Goal: Task Accomplishment & Management: Manage account settings

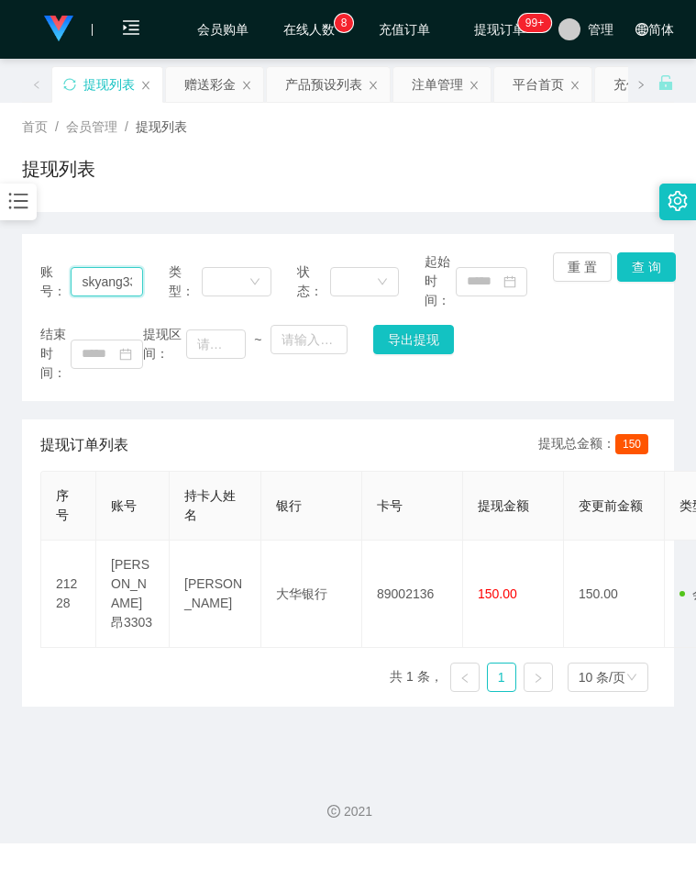
click at [108, 293] on input "skyang3303" at bounding box center [107, 281] width 72 height 29
click at [17, 195] on icon "图标： 条形图" at bounding box center [18, 201] width 24 height 24
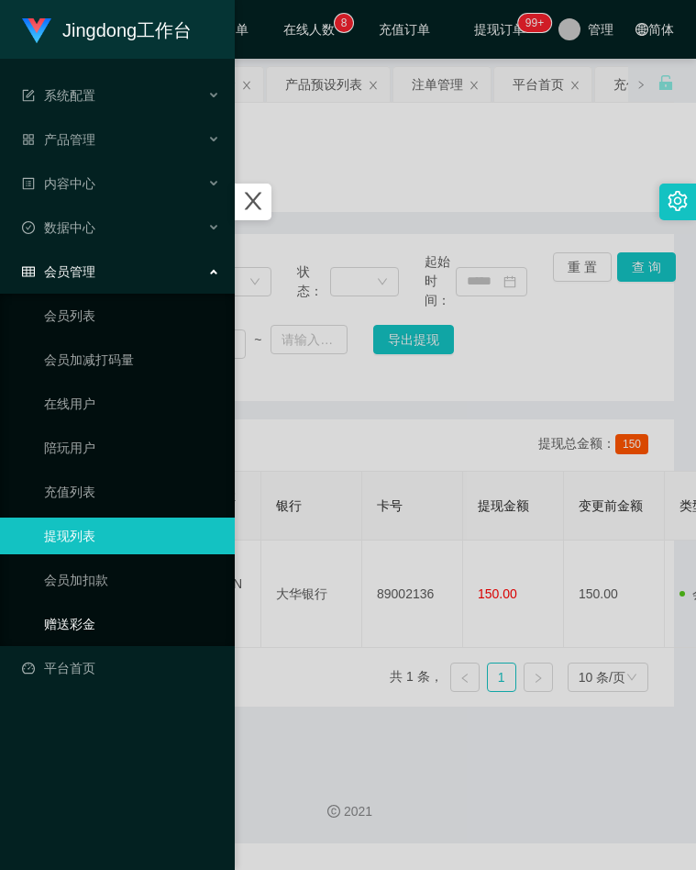
click at [81, 625] on link "赠送彩金" at bounding box center [132, 624] width 176 height 37
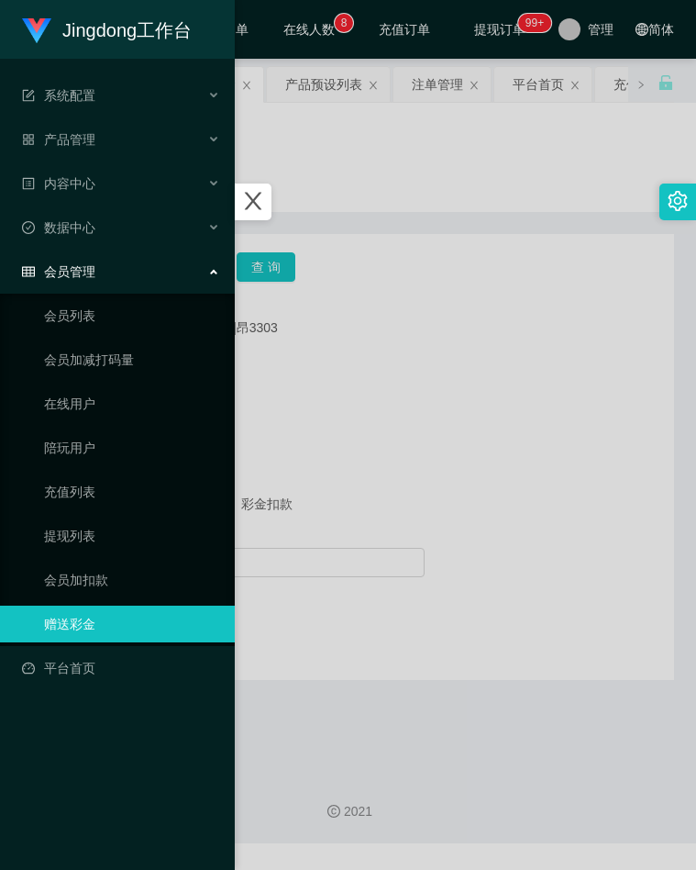
click at [371, 531] on div at bounding box center [348, 435] width 696 height 870
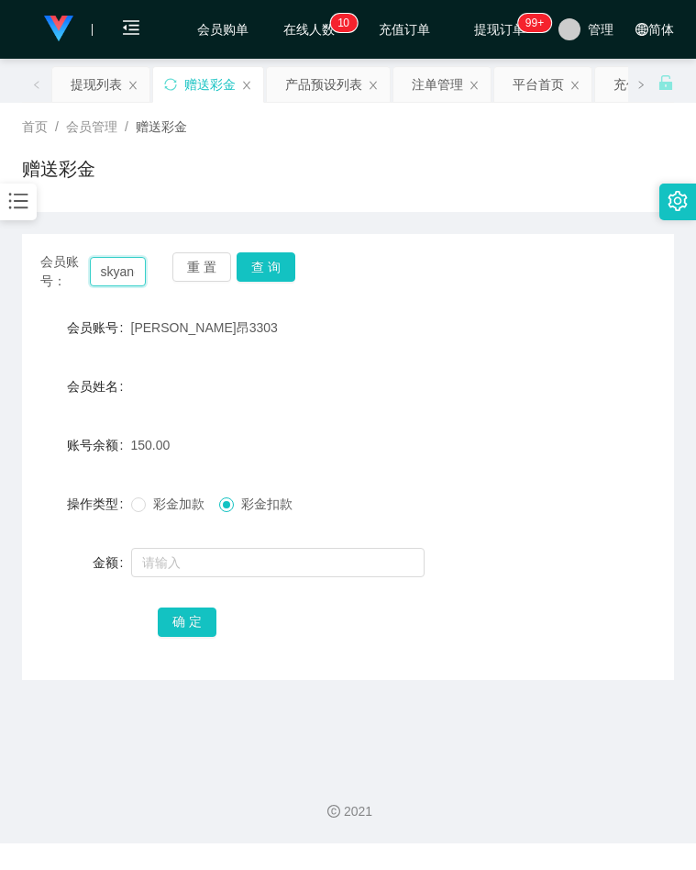
click at [115, 261] on input "skyang3303" at bounding box center [118, 271] width 57 height 29
paste input "这是【包赔协议】，请您先保存好以作保障📄"
type input "这是【包赔协议】，请您先保存好以作保障📄"
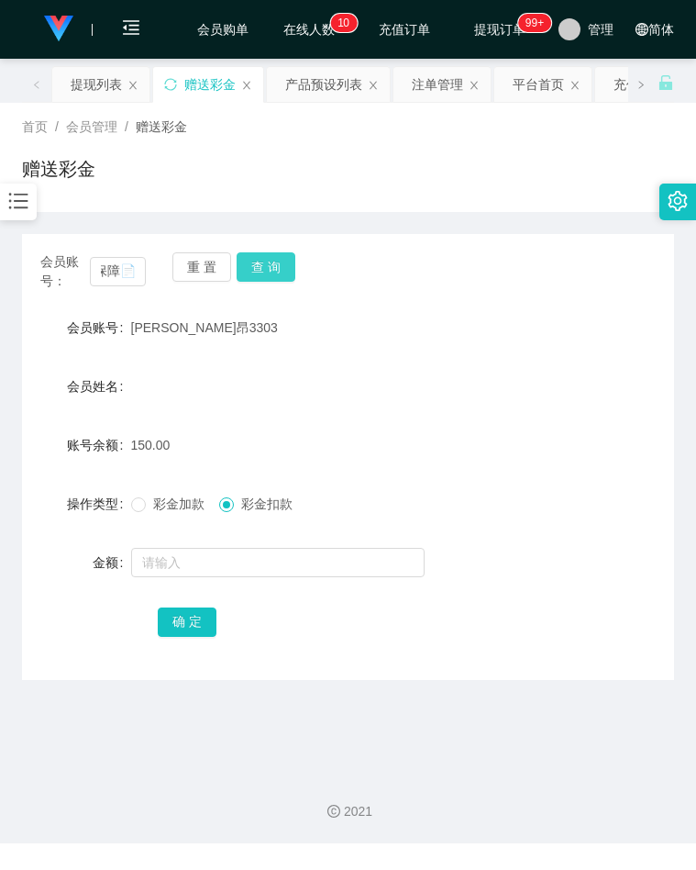
click at [266, 266] on button "查 询" at bounding box center [266, 266] width 59 height 29
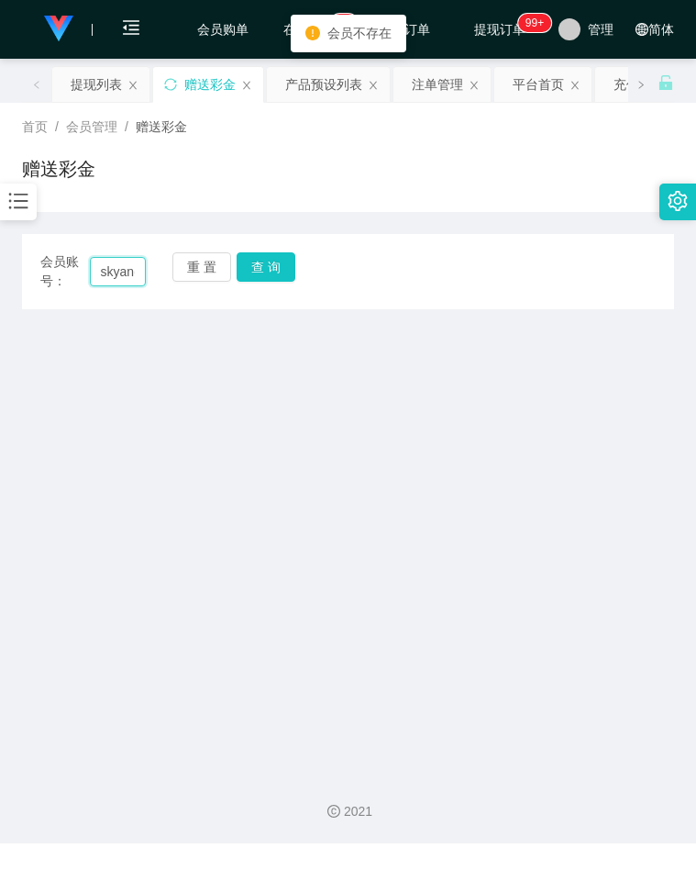
type input "skyang3303"
drag, startPoint x: 503, startPoint y: 419, endPoint x: 402, endPoint y: 353, distance: 120.6
click at [503, 419] on main "关闭左侧 关闭右侧 关闭其它 刷新页面 提现列表 赠送彩金 产品预设列表 注单管理 平台首页 充值列表 会员列表 会员加扣款 陪玩用户 在线用户 会员加减打码…" at bounding box center [348, 408] width 696 height 699
click at [131, 274] on input "skyang3303" at bounding box center [118, 271] width 57 height 29
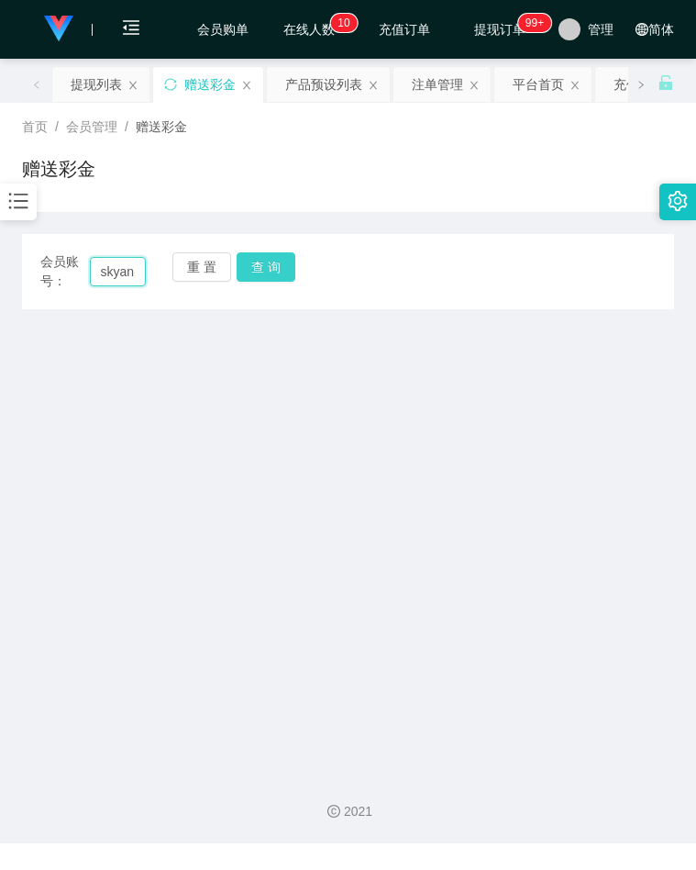
scroll to position [0, 33]
click at [259, 266] on button "查 询" at bounding box center [266, 266] width 59 height 29
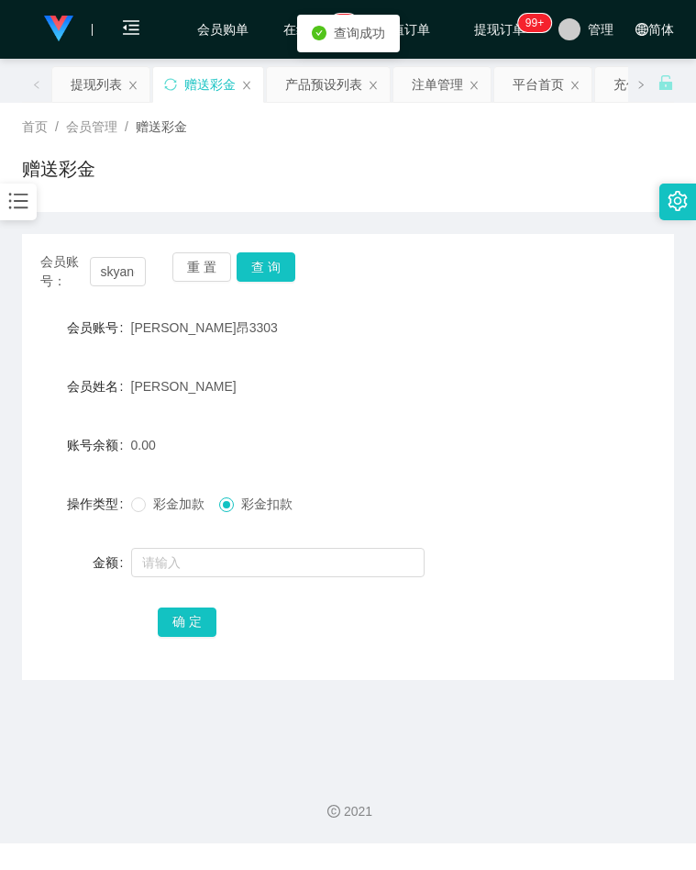
click at [171, 546] on div at bounding box center [321, 562] width 381 height 37
click at [161, 500] on span "彩金加款" at bounding box center [179, 503] width 66 height 15
click at [184, 576] on input "text" at bounding box center [278, 562] width 294 height 29
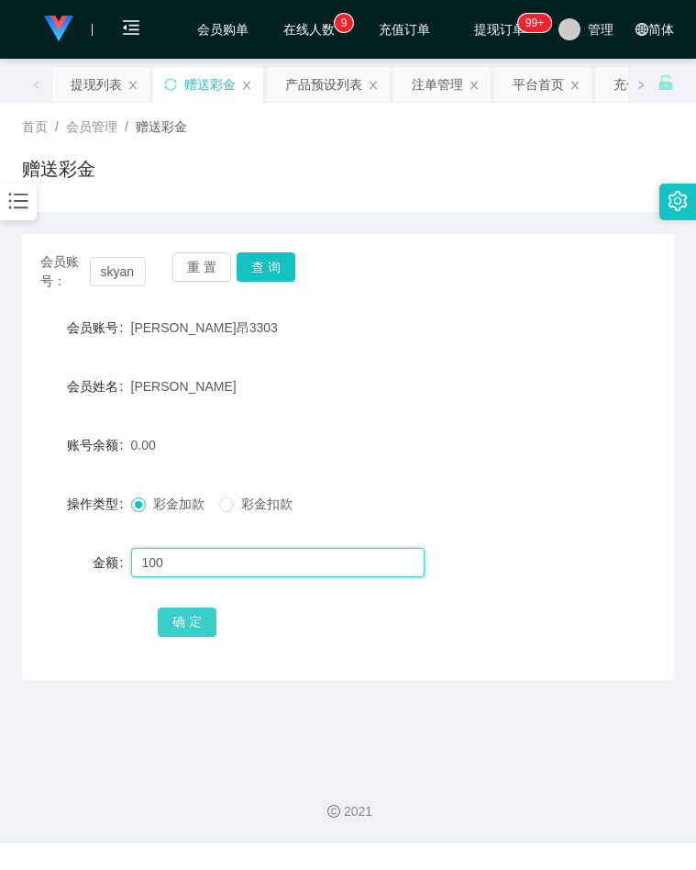
type input "100"
click at [188, 623] on button "确 定" at bounding box center [187, 621] width 59 height 29
drag, startPoint x: 528, startPoint y: 414, endPoint x: 339, endPoint y: 369, distance: 193.4
click at [528, 414] on form "会员账号 [PERSON_NAME]昂3303 会员姓名 [PERSON_NAME] 账号余额 100.00 操作类型 彩金加款 彩金扣款 金额 确 定" at bounding box center [348, 474] width 652 height 330
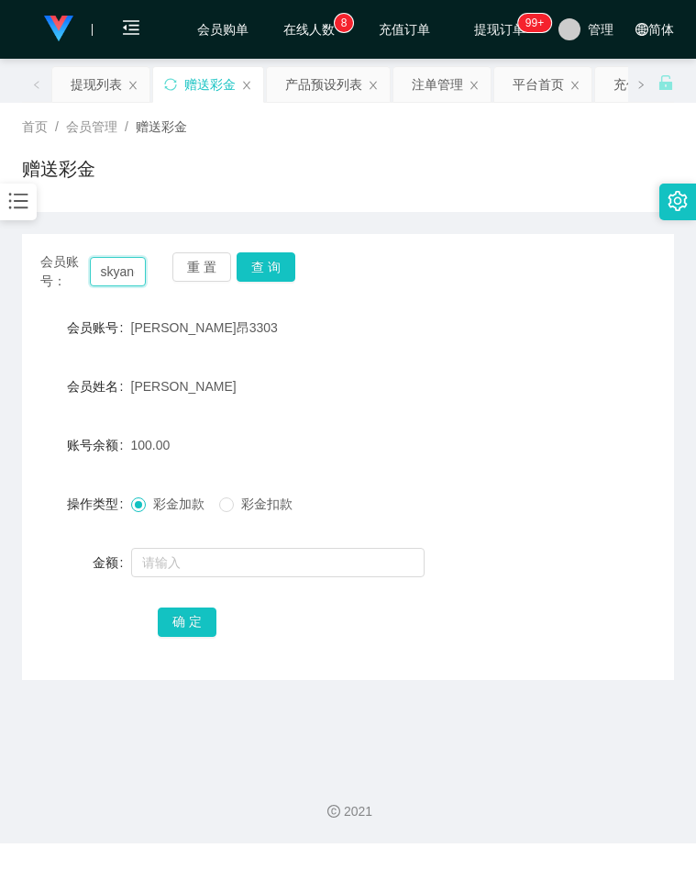
click at [105, 265] on input "skyang3303" at bounding box center [118, 271] width 57 height 29
paste input "Laoyang1104"
click at [276, 281] on button "查 询" at bounding box center [266, 266] width 59 height 29
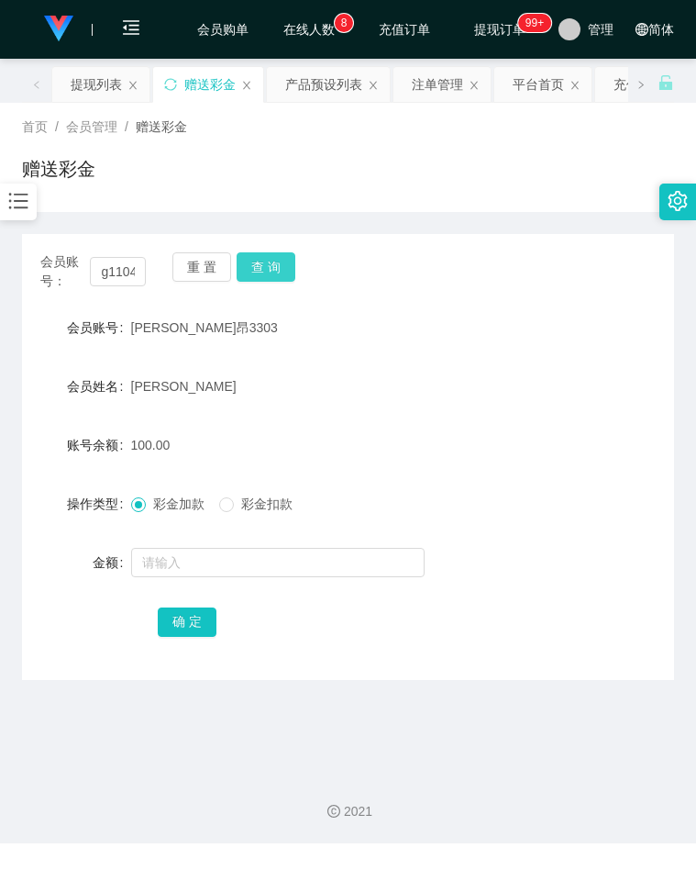
scroll to position [0, 0]
drag, startPoint x: 280, startPoint y: 177, endPoint x: 272, endPoint y: 183, distance: 9.9
click at [274, 180] on div "赠送彩金" at bounding box center [348, 176] width 652 height 42
click at [117, 277] on input "Laoyang1104" at bounding box center [118, 271] width 57 height 29
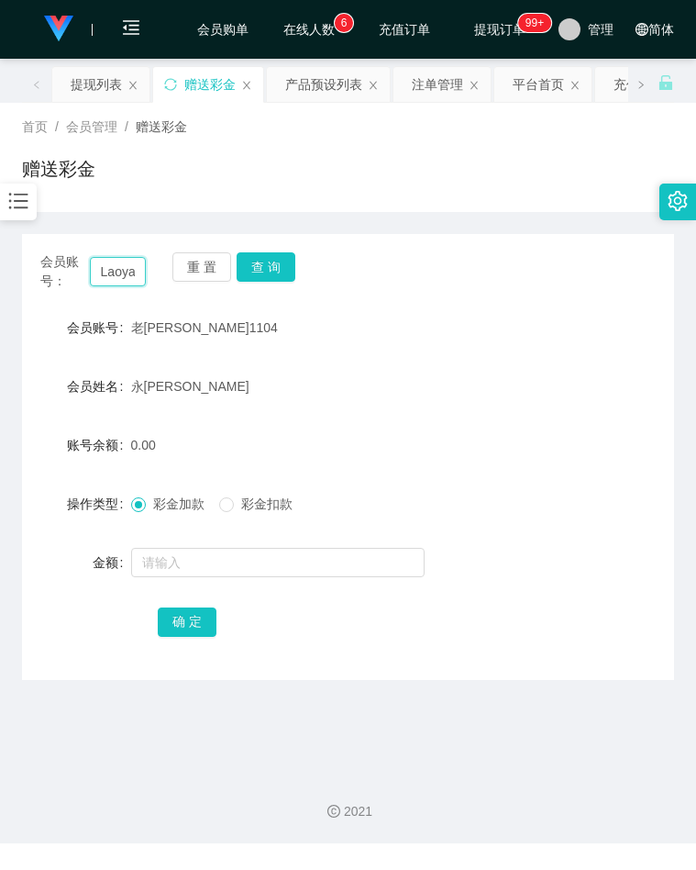
paste input "skyang3303"
type input "skyang3303"
drag, startPoint x: 295, startPoint y: 265, endPoint x: 267, endPoint y: 302, distance: 46.4
click at [295, 265] on div "会员账号： skyang3303 重 置 查 询" at bounding box center [348, 271] width 652 height 39
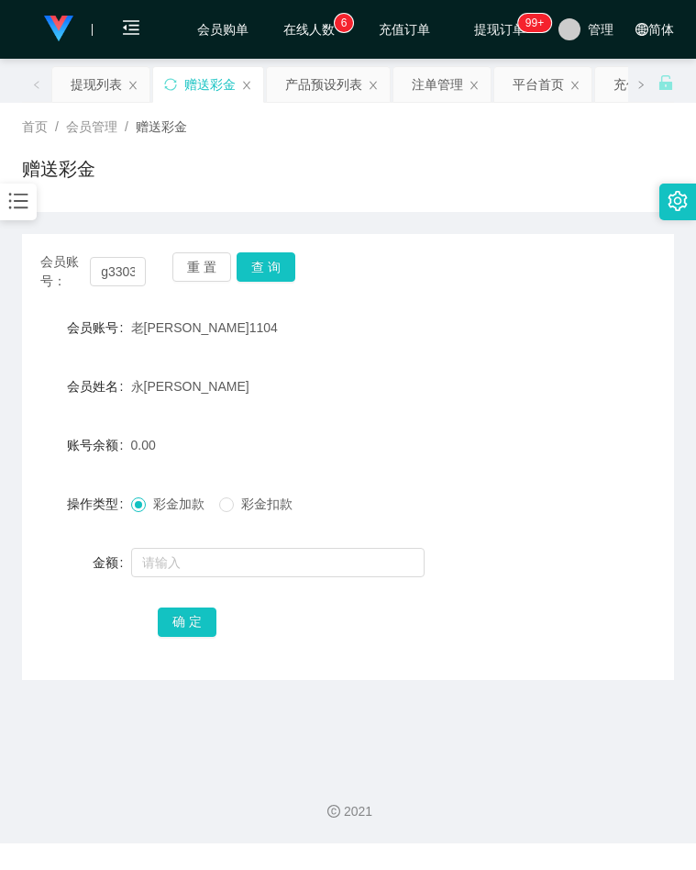
scroll to position [0, 0]
click at [190, 559] on input "text" at bounding box center [278, 562] width 294 height 29
type input "100"
click at [189, 617] on button "确 定" at bounding box center [187, 621] width 59 height 29
click at [503, 372] on div "[PERSON_NAME]" at bounding box center [321, 386] width 381 height 37
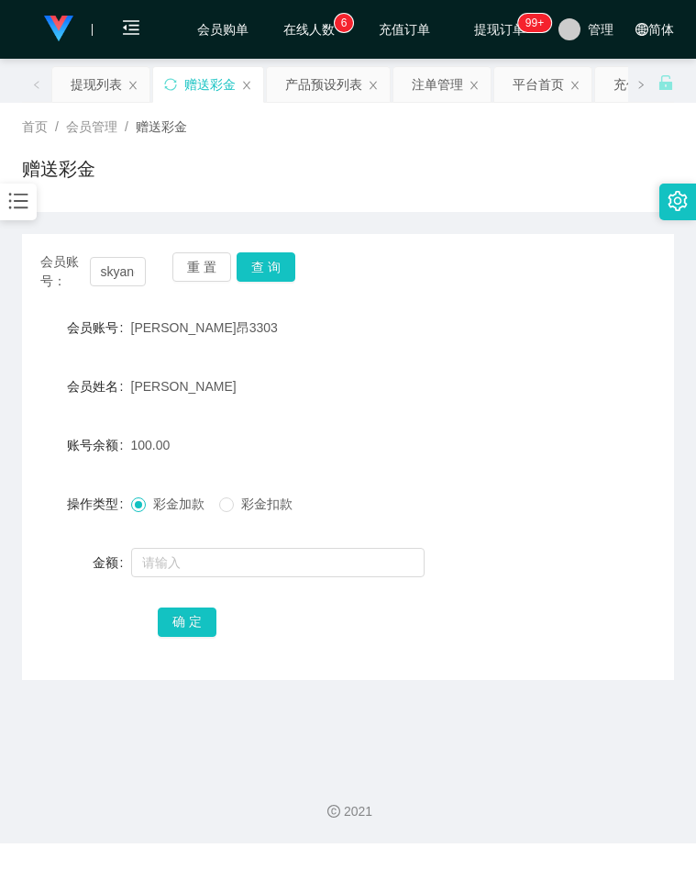
click at [28, 207] on icon "图标： 条形图" at bounding box center [18, 201] width 24 height 24
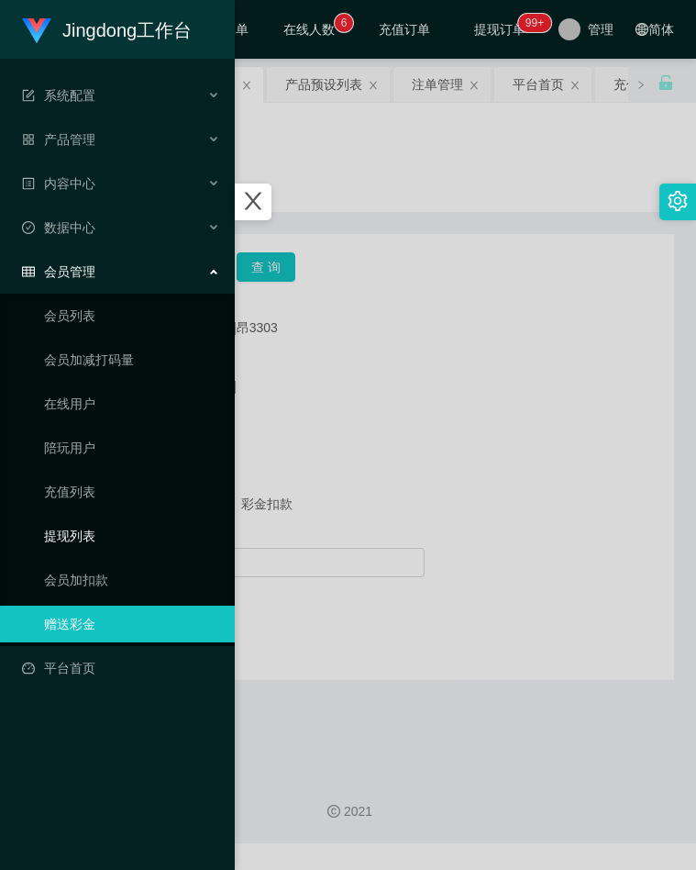
click at [111, 537] on link "提现列表" at bounding box center [132, 535] width 176 height 37
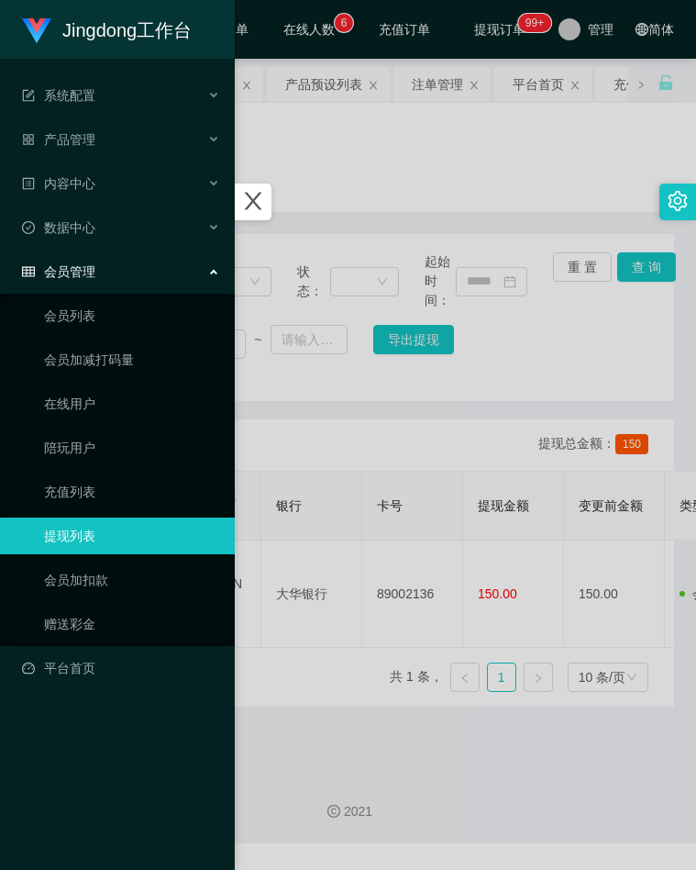
click at [412, 395] on div at bounding box center [348, 435] width 696 height 870
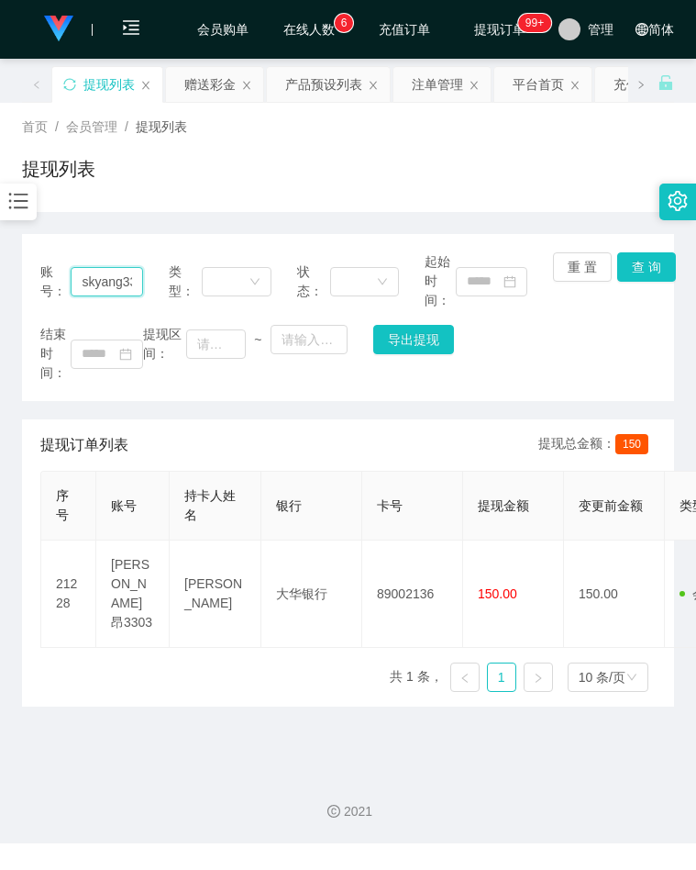
click at [101, 281] on input "skyang3303" at bounding box center [107, 281] width 72 height 29
click at [99, 281] on input "skyang3303" at bounding box center [107, 281] width 72 height 29
click at [633, 270] on button "查 询" at bounding box center [646, 266] width 59 height 29
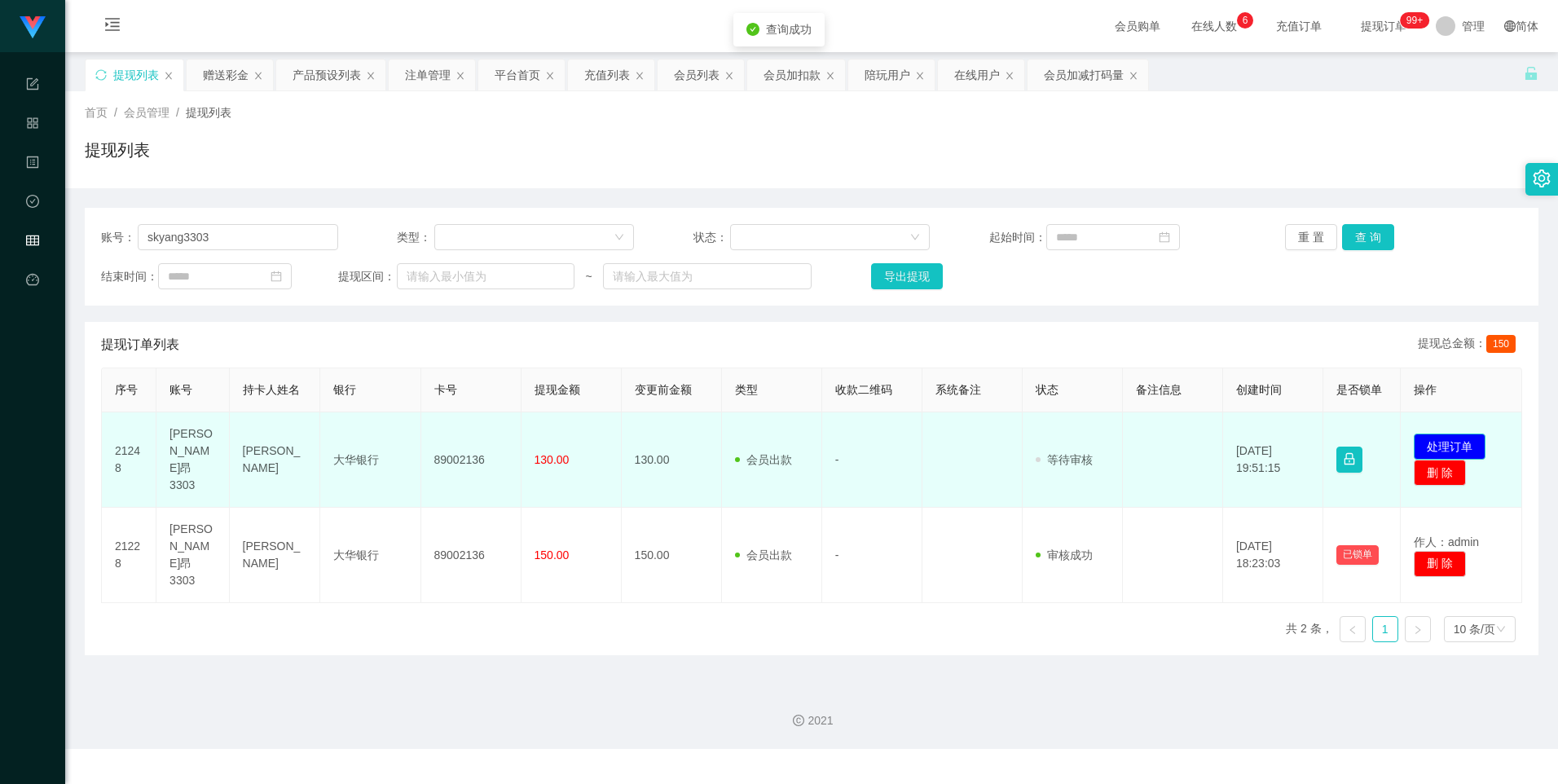
click at [617, 440] on button "处理订单" at bounding box center [1450, 446] width 72 height 26
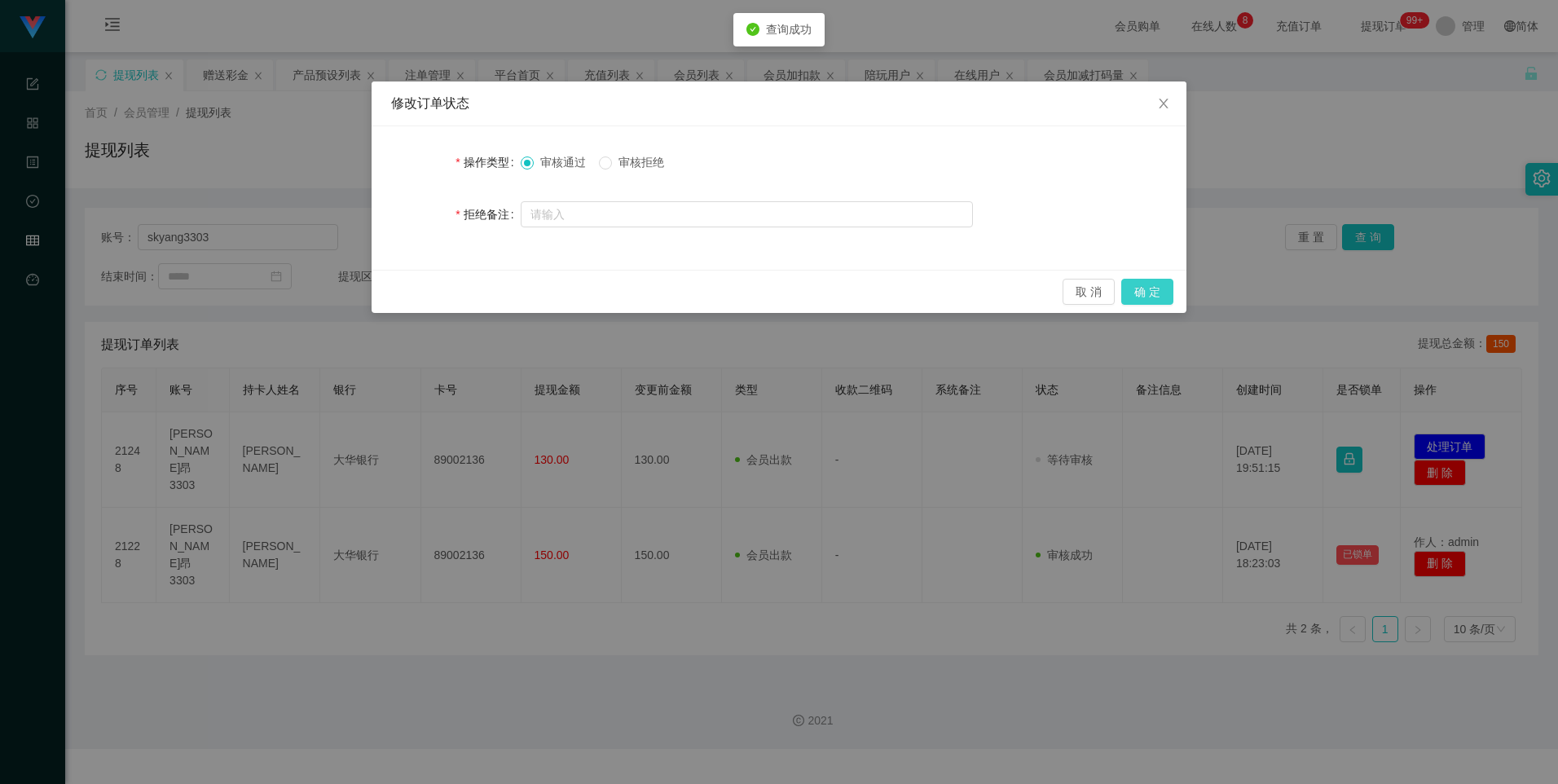
click at [617, 286] on button "确 定" at bounding box center [1147, 291] width 52 height 26
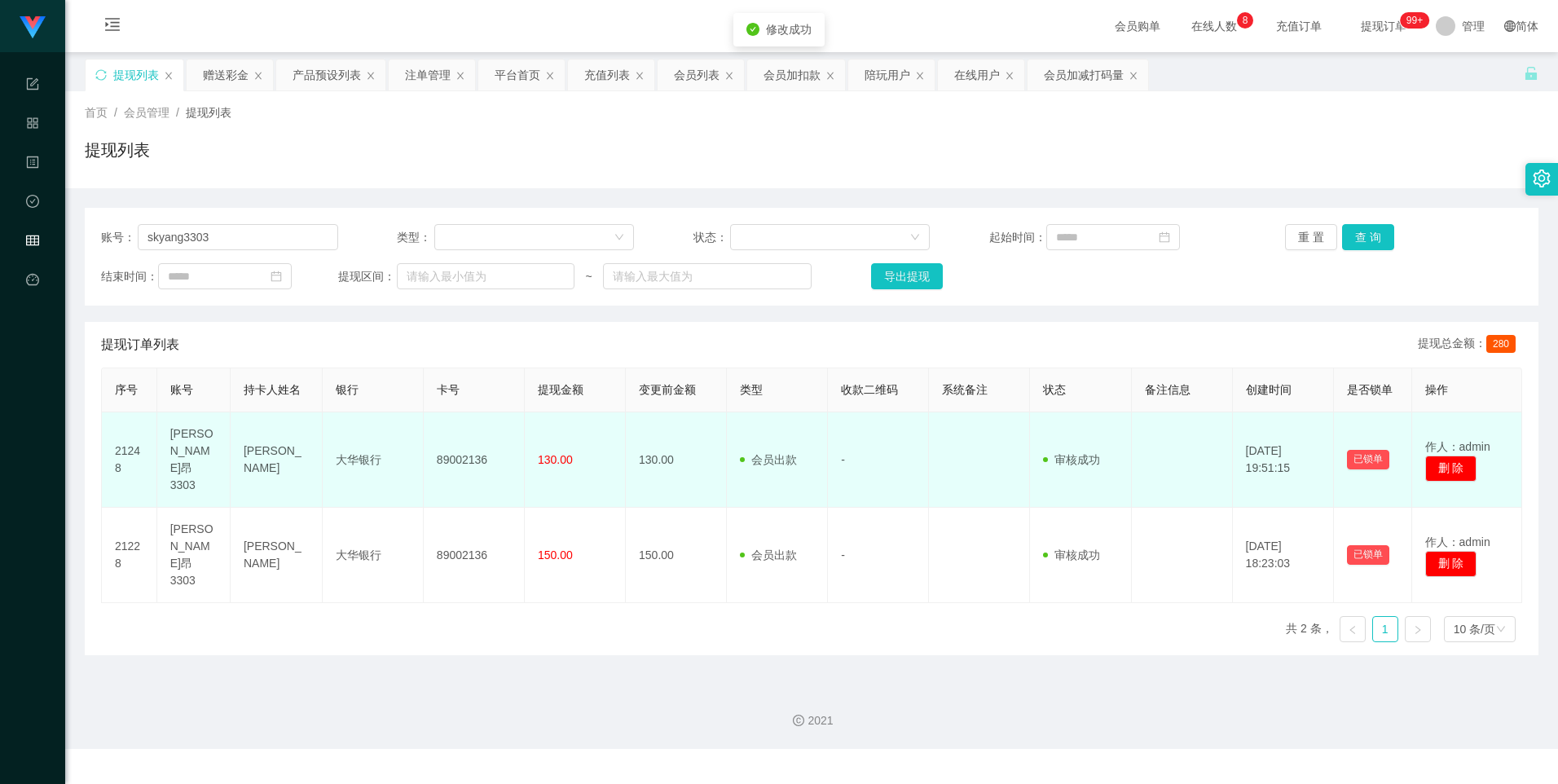
click at [464, 446] on td "89002136" at bounding box center [474, 459] width 101 height 95
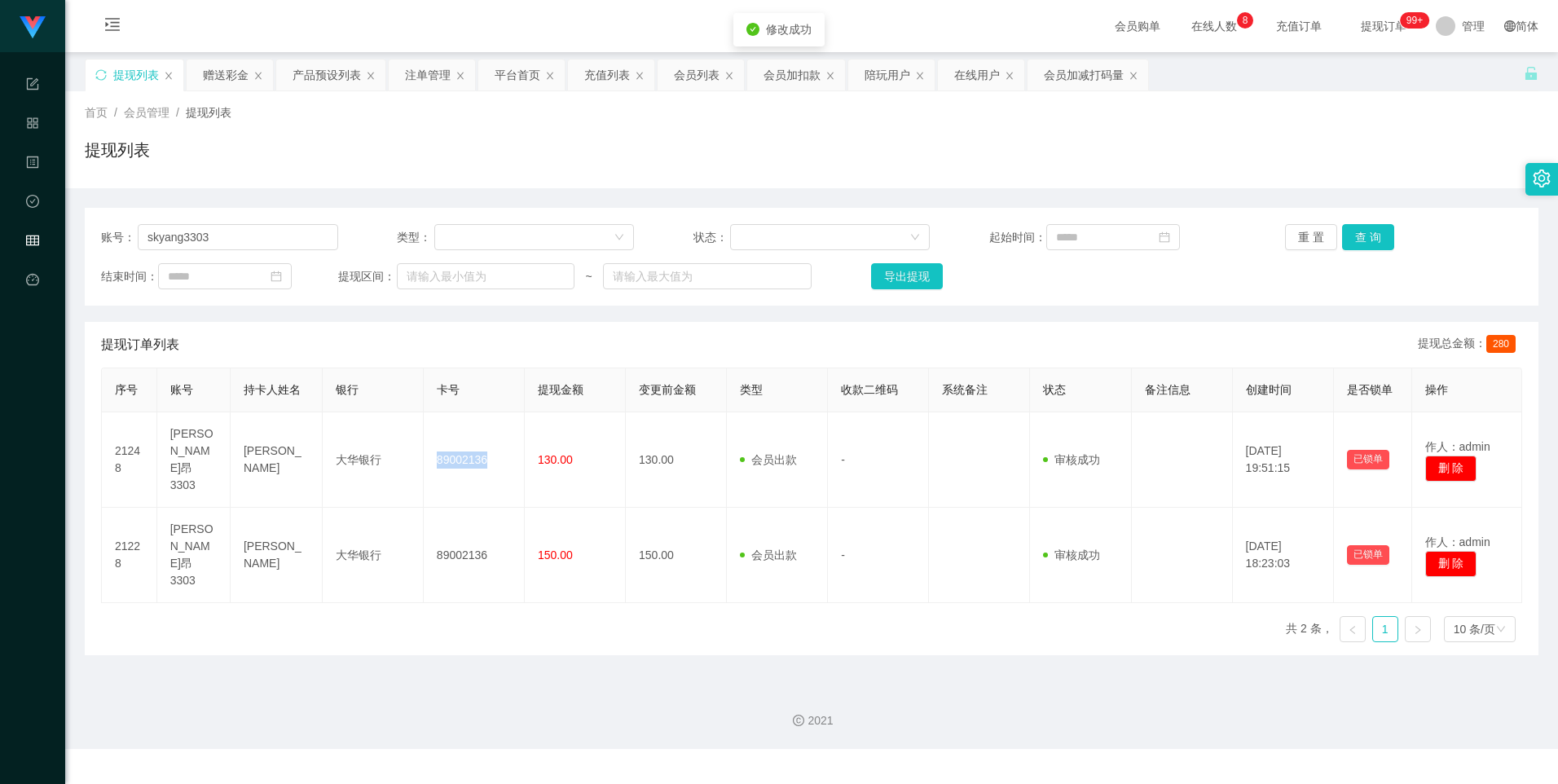
copy td "89002136"
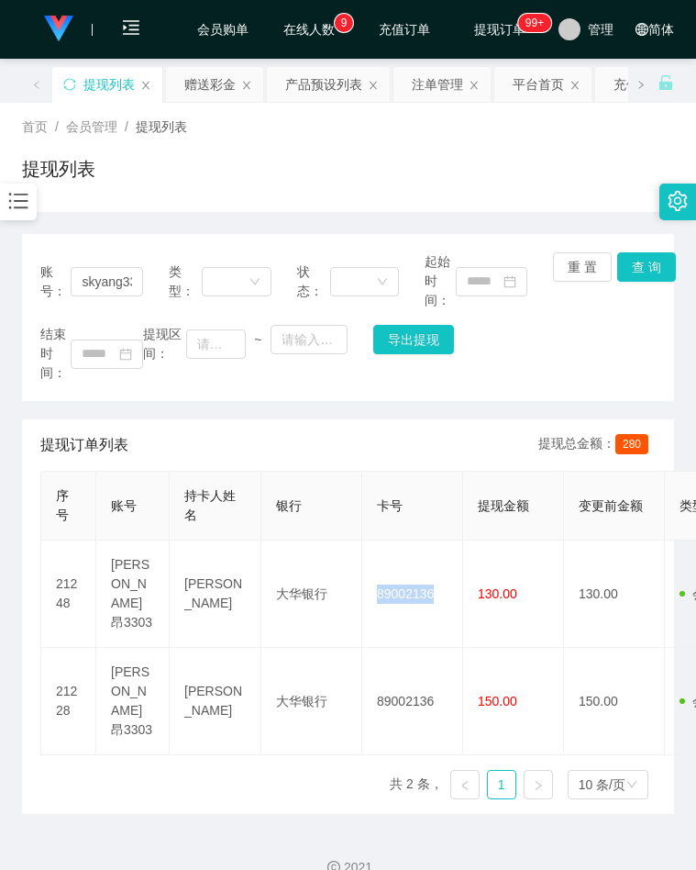
click at [587, 353] on div "结束时间： 提现区间： ~ 导出提现" at bounding box center [348, 354] width 616 height 58
click at [277, 150] on div "首页 / 会员管理 / 提现列表 / 提现列表" at bounding box center [348, 157] width 652 height 80
click at [256, 168] on div "提现列表" at bounding box center [348, 176] width 652 height 42
click at [28, 216] on div at bounding box center [18, 201] width 37 height 37
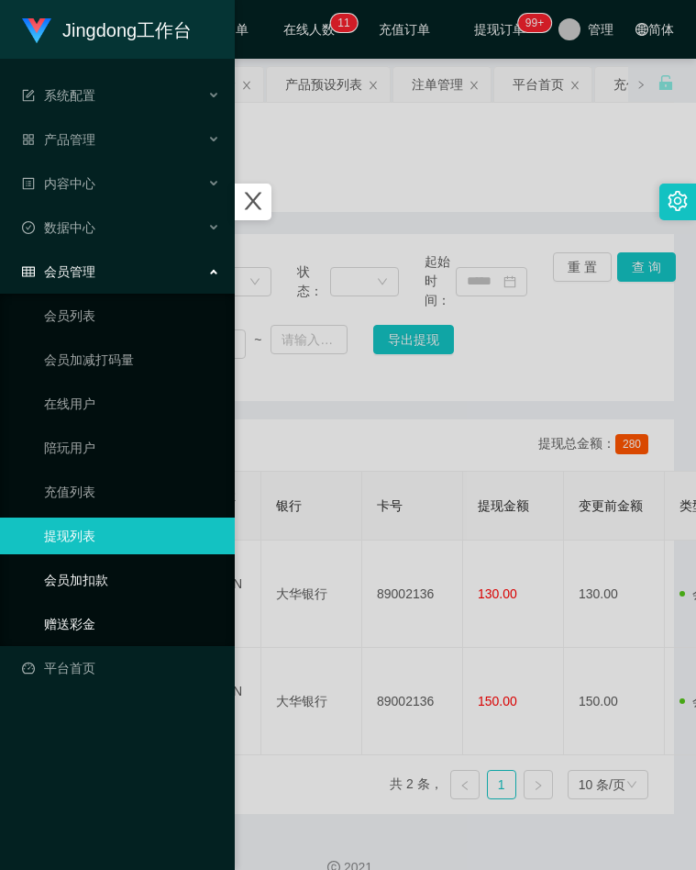
click at [60, 614] on link "赠送彩金" at bounding box center [132, 624] width 176 height 37
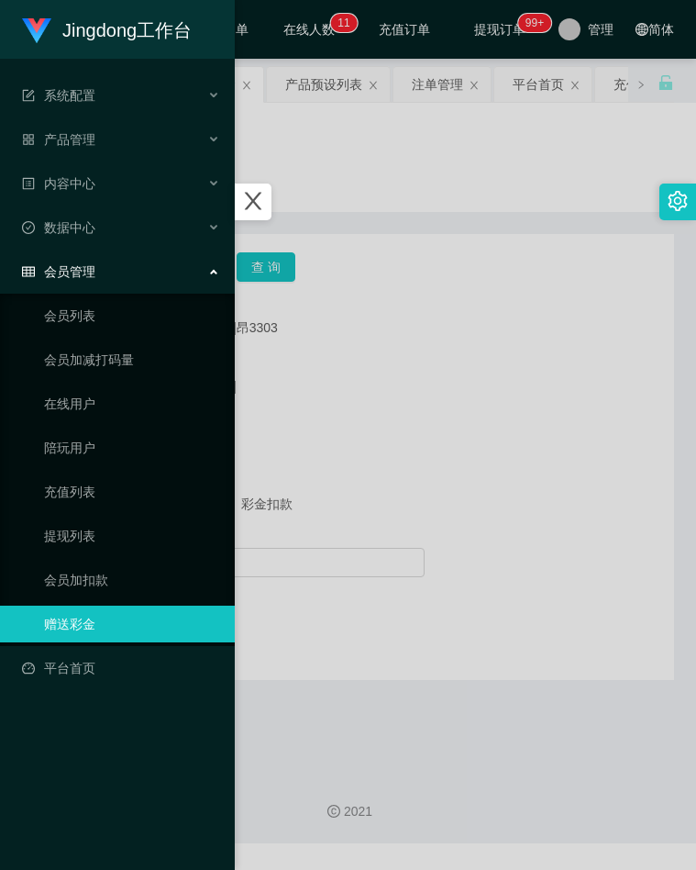
click at [415, 384] on div at bounding box center [348, 435] width 696 height 870
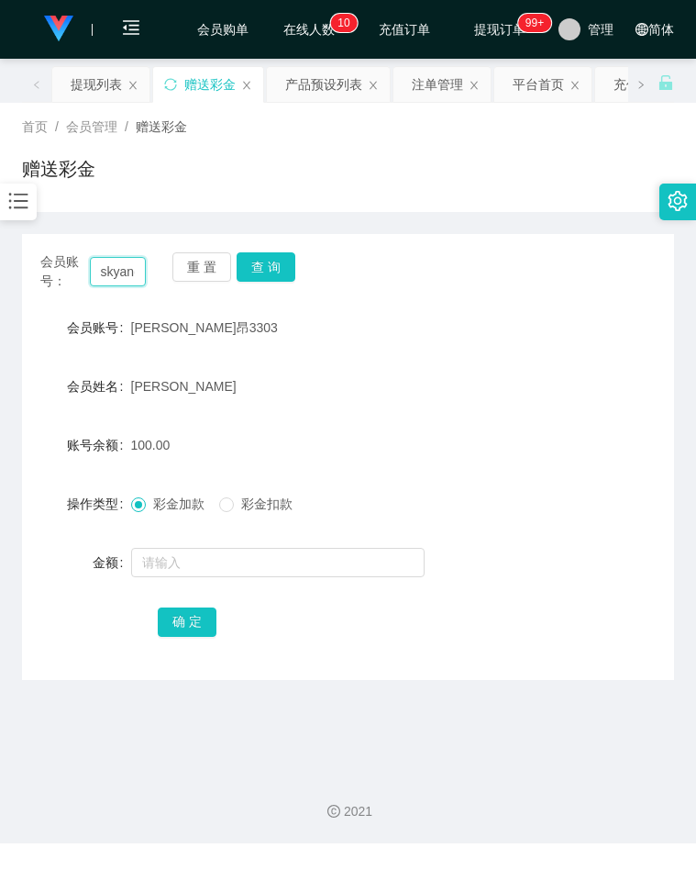
click at [128, 277] on input "skyang3303" at bounding box center [118, 271] width 57 height 29
paste input "97205687"
type input "97205687"
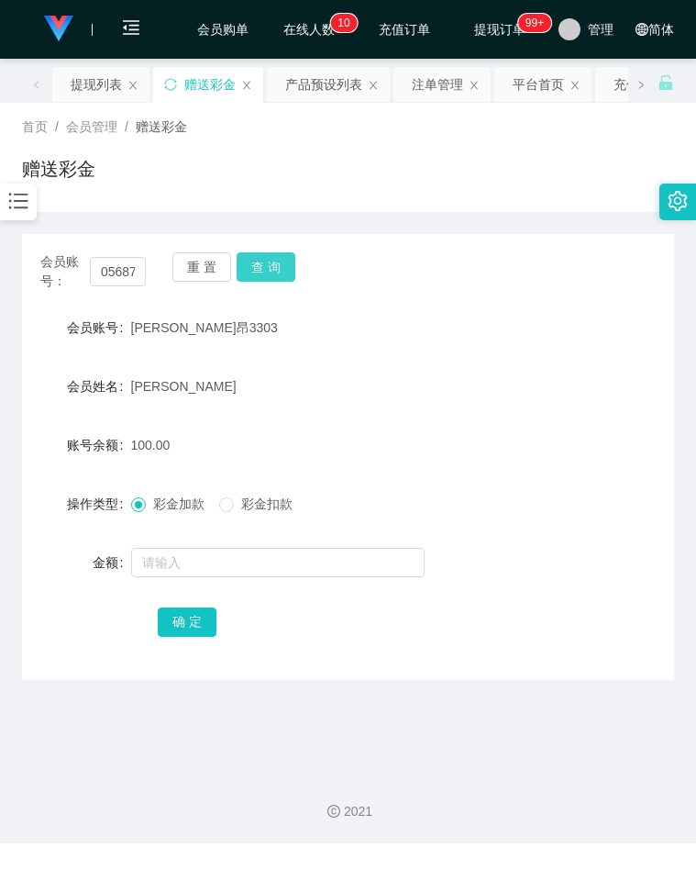
click at [269, 276] on button "查 询" at bounding box center [266, 266] width 59 height 29
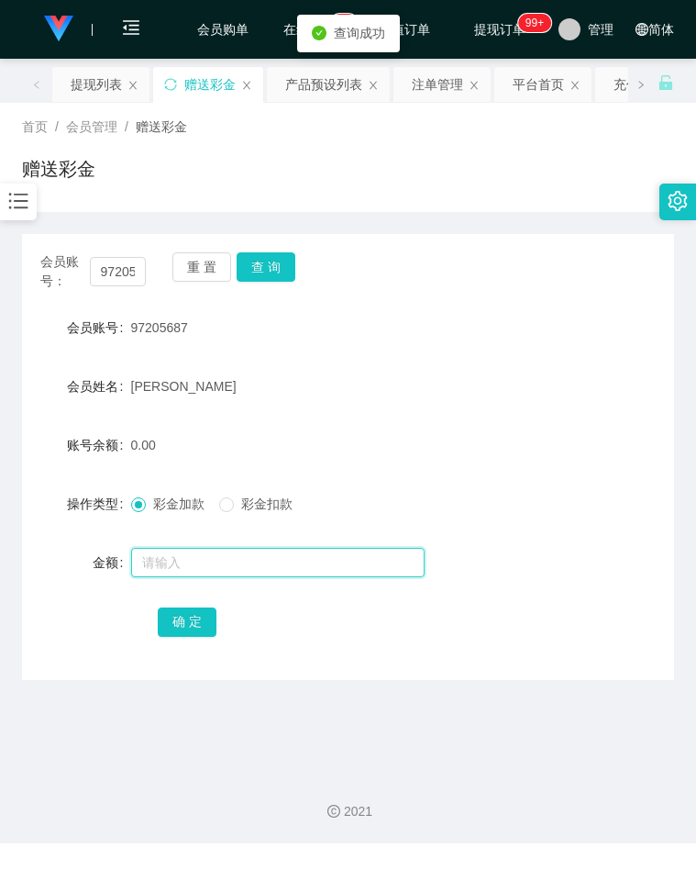
click at [183, 552] on input "text" at bounding box center [278, 562] width 294 height 29
type input "100"
click at [193, 639] on div "确 定" at bounding box center [348, 621] width 381 height 37
click at [181, 621] on button "确 定" at bounding box center [187, 621] width 59 height 29
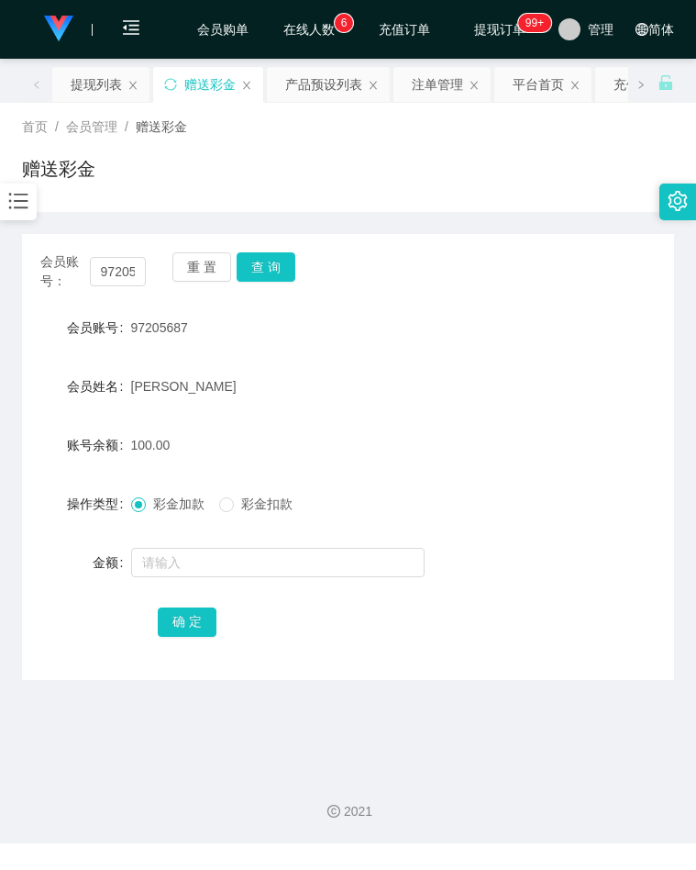
drag, startPoint x: 608, startPoint y: 346, endPoint x: 539, endPoint y: 330, distance: 71.5
click at [607, 346] on form "会员账号 97205687 会员姓名 西建伟 账号余额 100.00 操作类型 彩金加款 彩金扣款 金额 确 定" at bounding box center [348, 474] width 652 height 330
click at [112, 271] on input "97205687" at bounding box center [118, 271] width 57 height 29
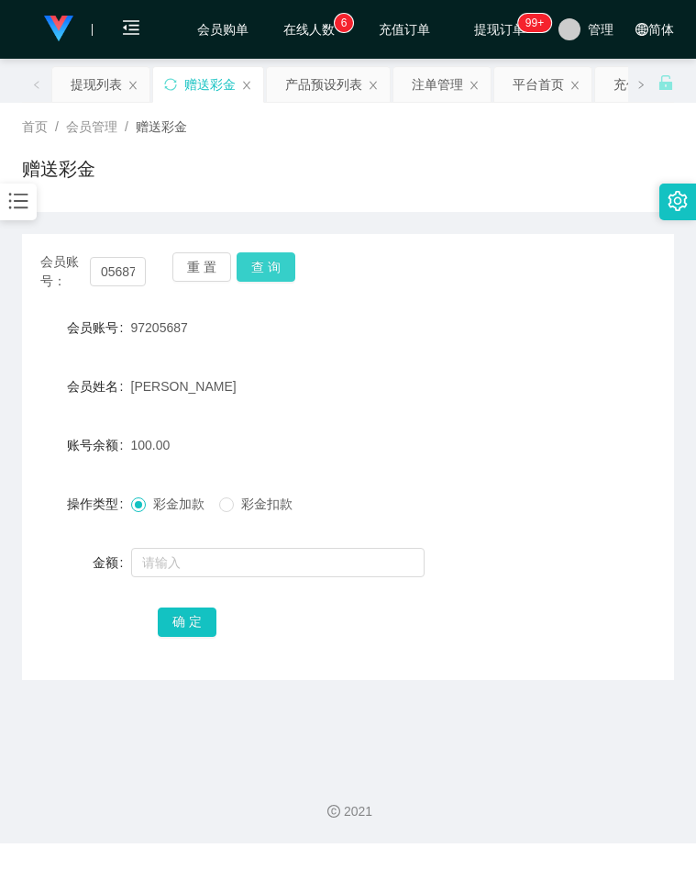
click at [277, 261] on button "查 询" at bounding box center [266, 266] width 59 height 29
drag, startPoint x: 502, startPoint y: 410, endPoint x: 459, endPoint y: 400, distance: 44.3
click at [502, 410] on form "会员账号 97205687 会员姓名 西建伟 账号余额 0.00 操作类型 彩金加款 彩金扣款 金额 确 定" at bounding box center [348, 474] width 652 height 330
click at [279, 273] on button "查 询" at bounding box center [266, 266] width 59 height 29
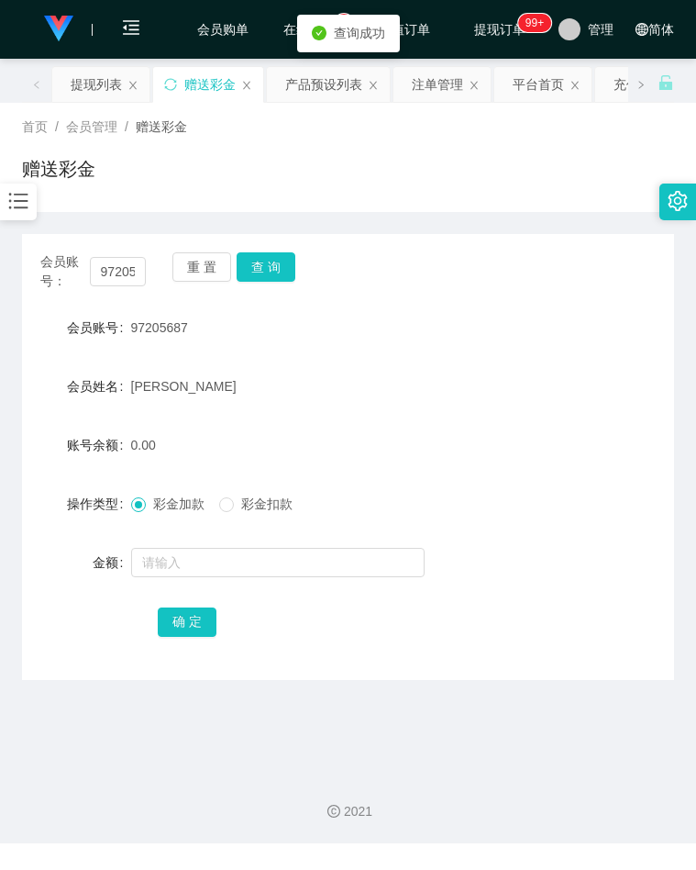
click at [30, 206] on div at bounding box center [18, 201] width 37 height 37
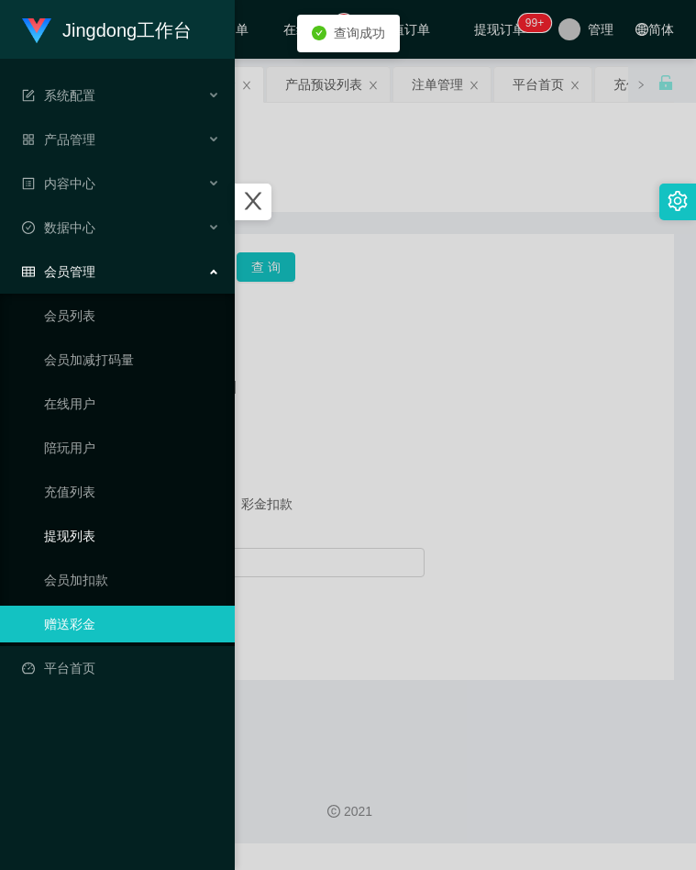
drag, startPoint x: 104, startPoint y: 530, endPoint x: 150, endPoint y: 506, distance: 52.5
click at [104, 530] on link "提现列表" at bounding box center [132, 535] width 176 height 37
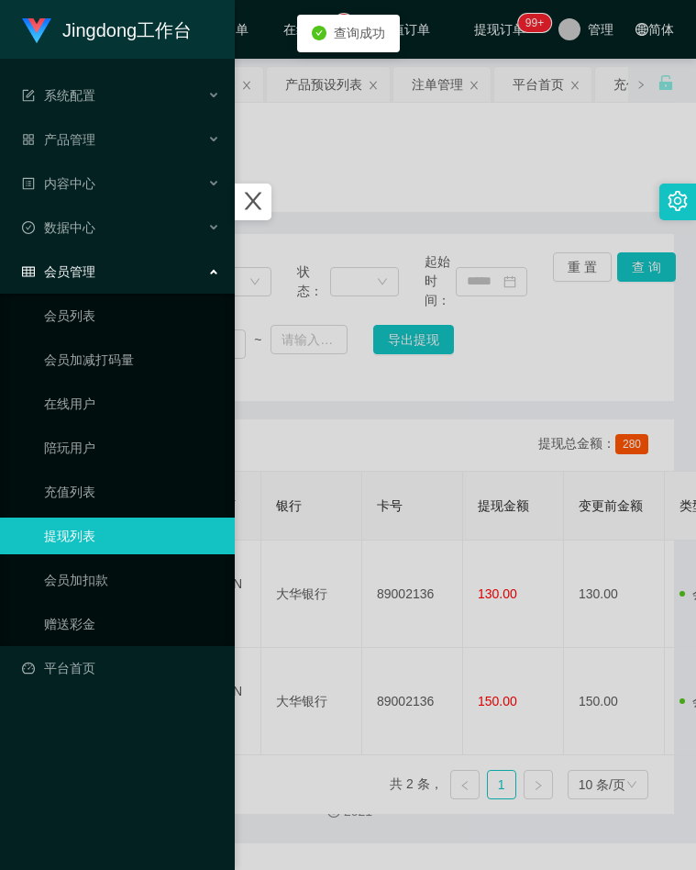
click at [398, 412] on div at bounding box center [348, 435] width 696 height 870
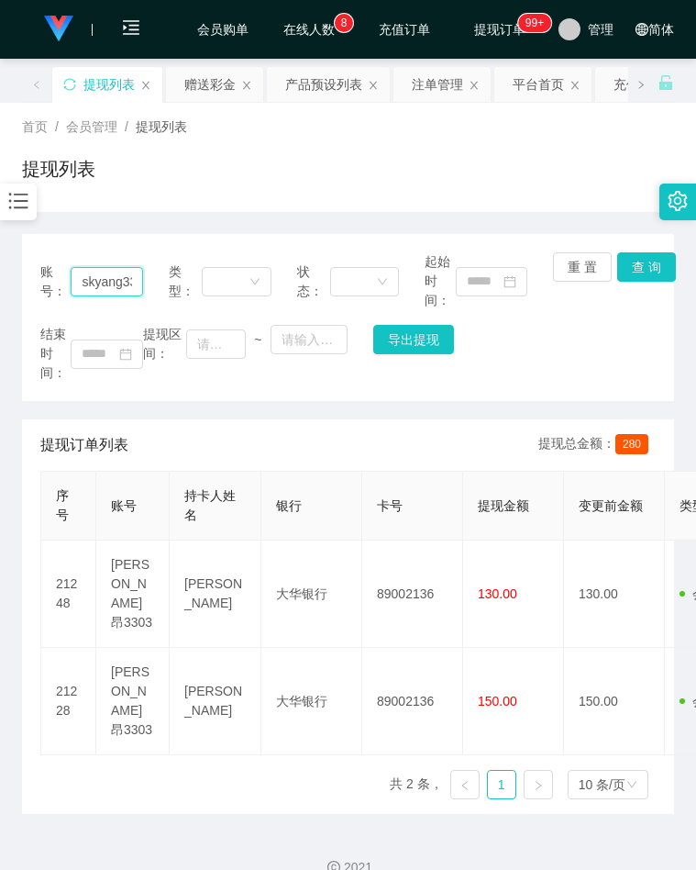
click at [127, 289] on input "skyang3303" at bounding box center [107, 281] width 72 height 29
paste input "97205687"
type input "97205687"
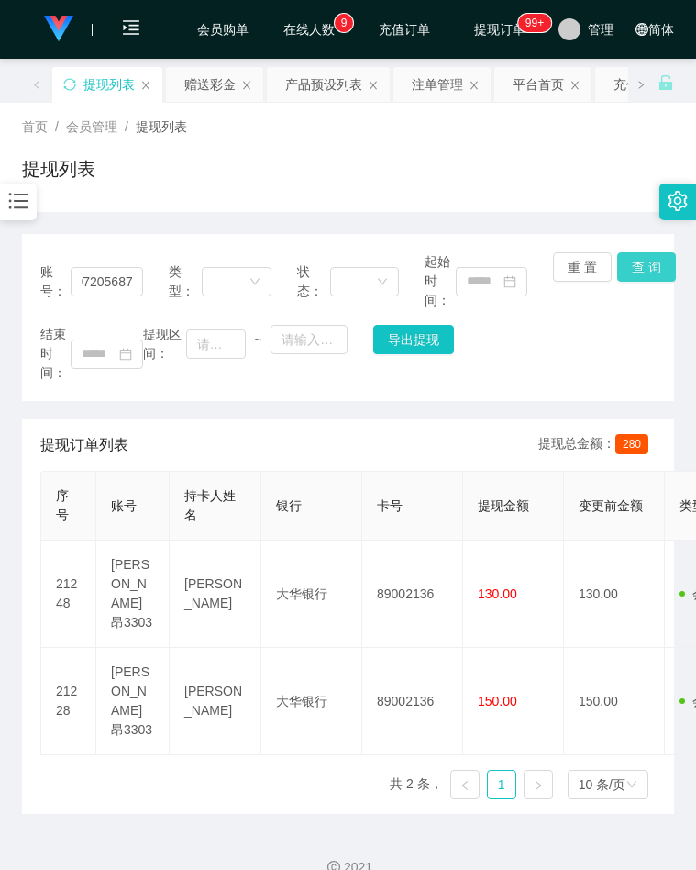
click at [649, 274] on button "查 询" at bounding box center [646, 266] width 59 height 29
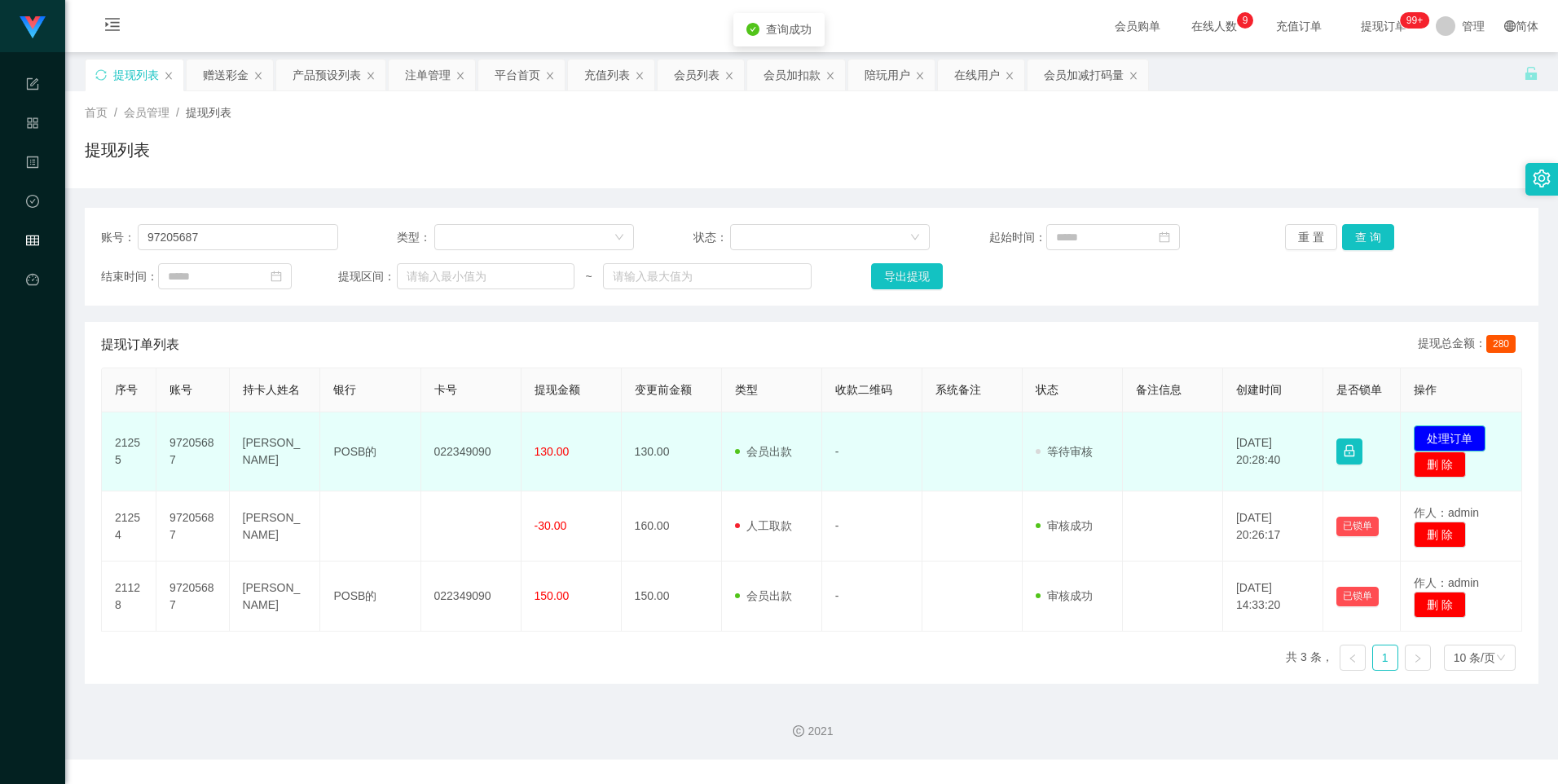
click at [617, 434] on button "处理订单" at bounding box center [1450, 438] width 72 height 26
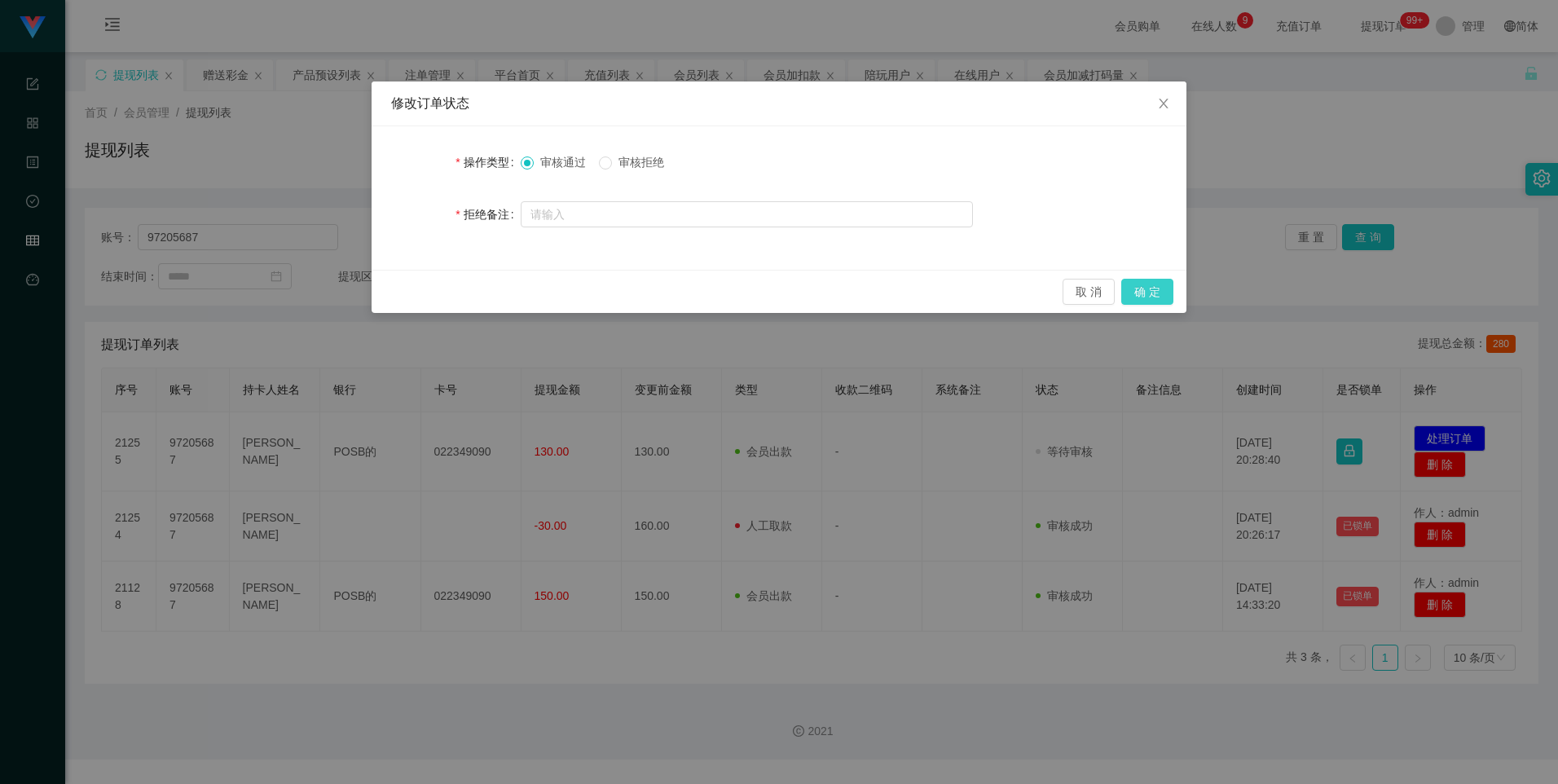
click at [617, 291] on button "确 定" at bounding box center [1147, 291] width 52 height 26
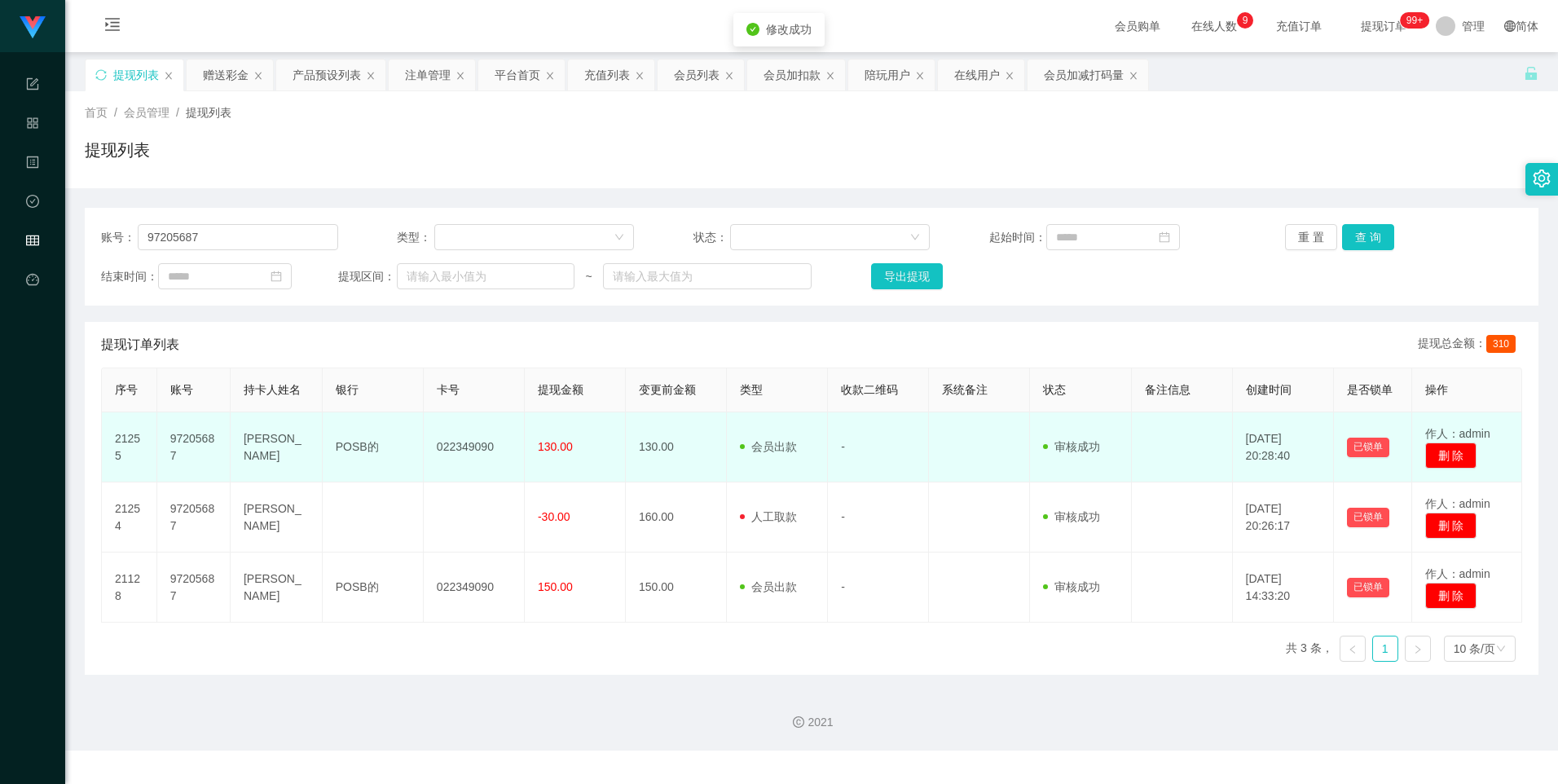
click at [463, 439] on td "022349090" at bounding box center [474, 447] width 101 height 70
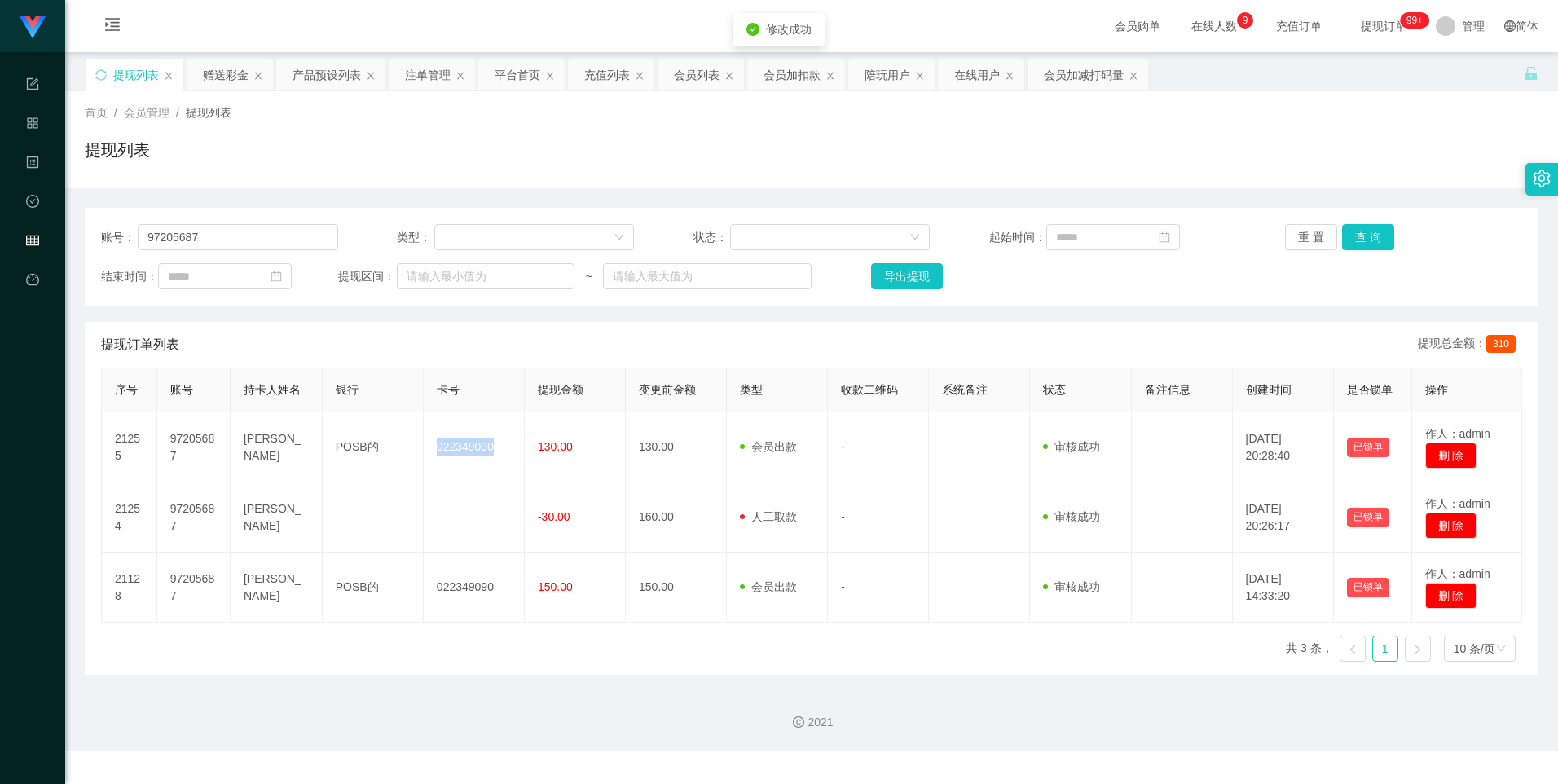
copy td "022349090"
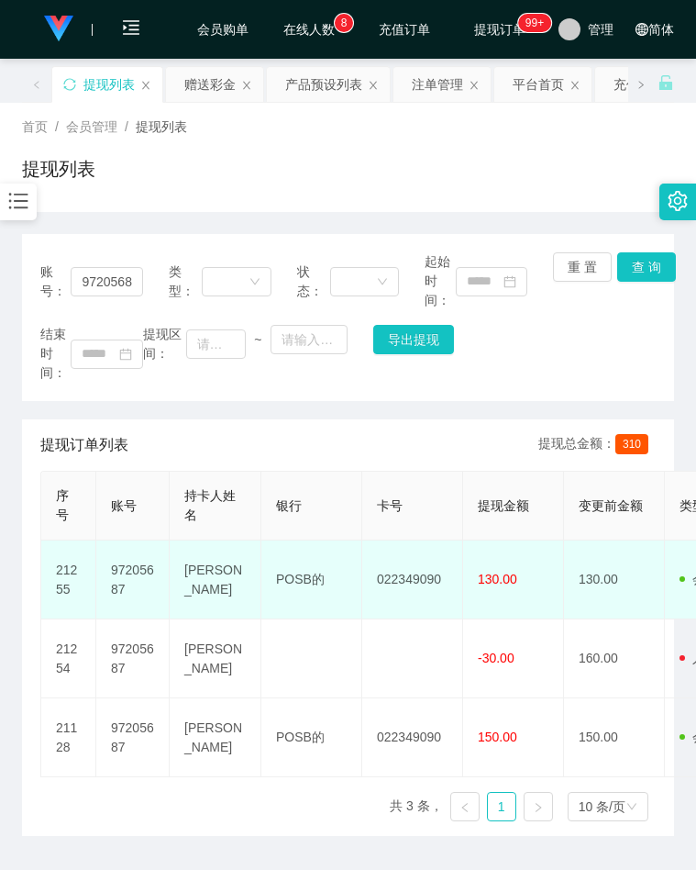
click at [310, 585] on td "POSB的" at bounding box center [311, 579] width 101 height 79
click at [311, 585] on td "POSB的" at bounding box center [311, 579] width 101 height 79
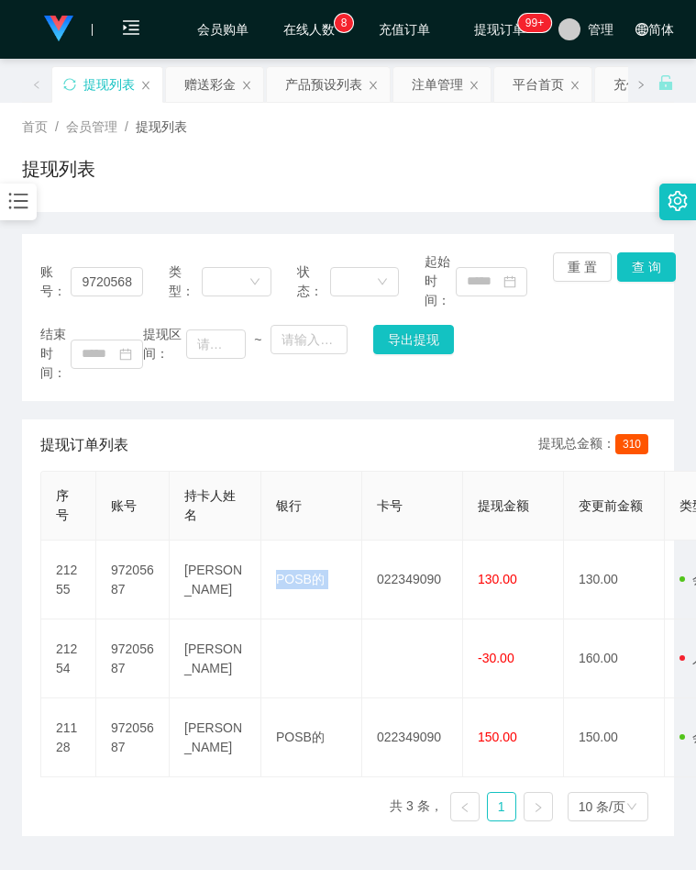
copy td "POSB的"
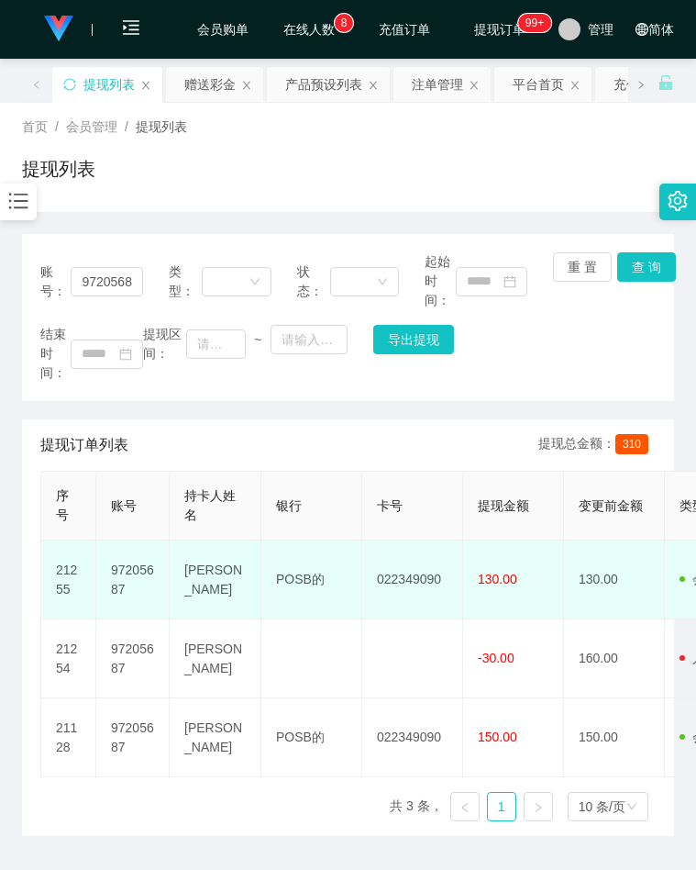
click at [213, 580] on td "[PERSON_NAME]" at bounding box center [216, 579] width 92 height 79
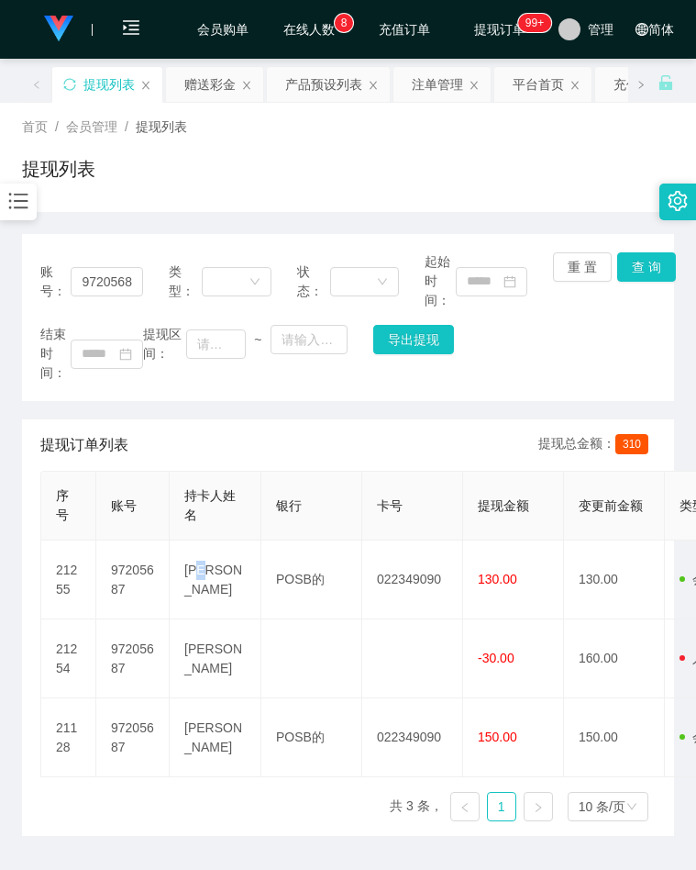
copy td "伟"
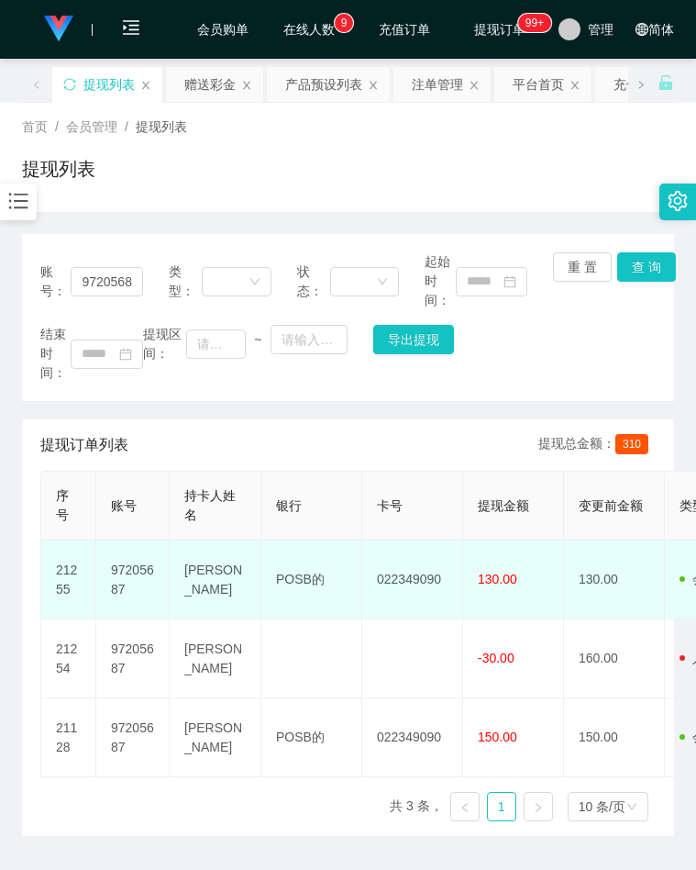
click at [199, 578] on td "[PERSON_NAME]" at bounding box center [216, 579] width 92 height 79
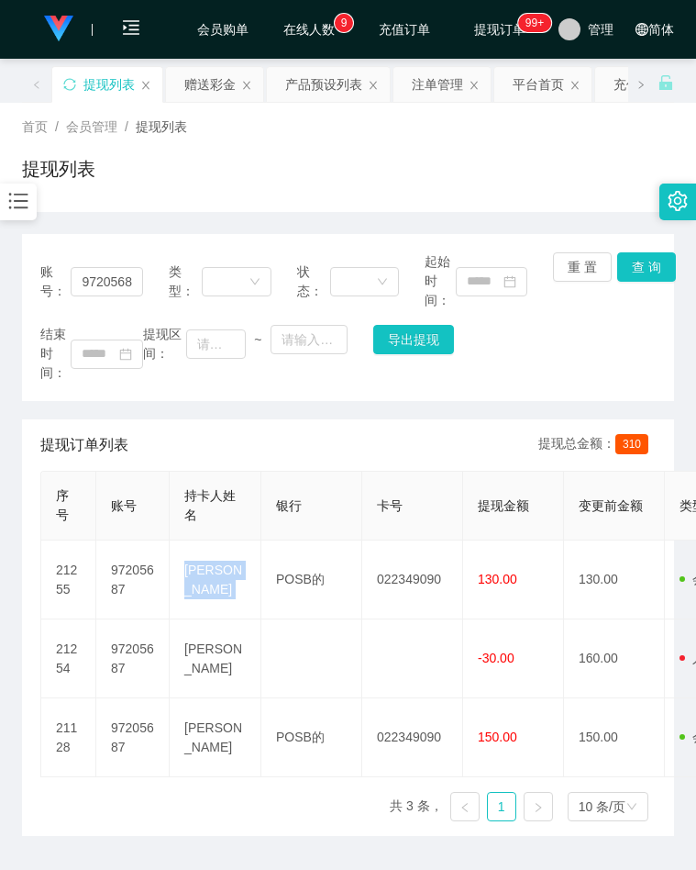
copy td "[PERSON_NAME]"
